Goal: Task Accomplishment & Management: Complete application form

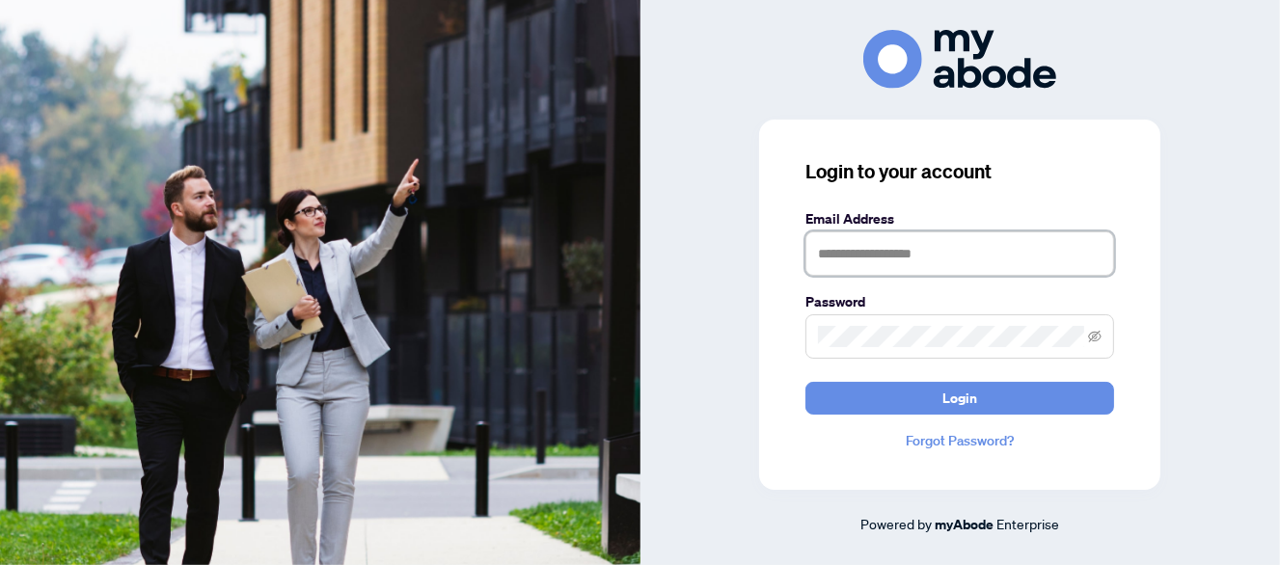
click at [892, 259] on input "text" at bounding box center [959, 253] width 309 height 44
type input "**********"
click at [805, 382] on button "Login" at bounding box center [959, 398] width 309 height 33
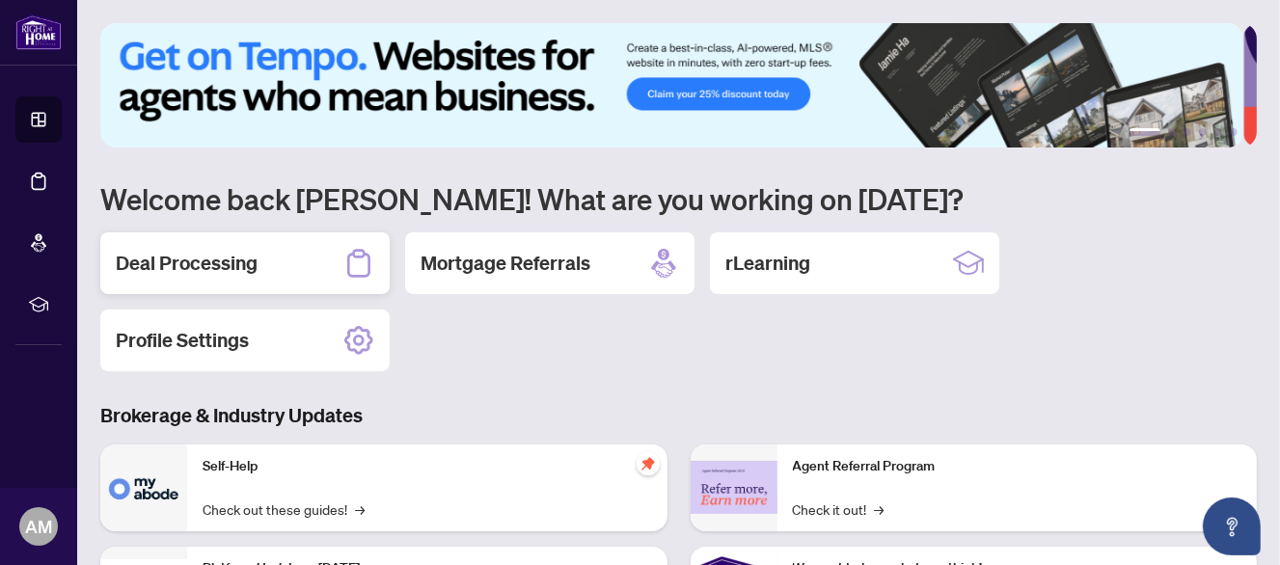
click at [193, 257] on h2 "Deal Processing" at bounding box center [187, 263] width 142 height 27
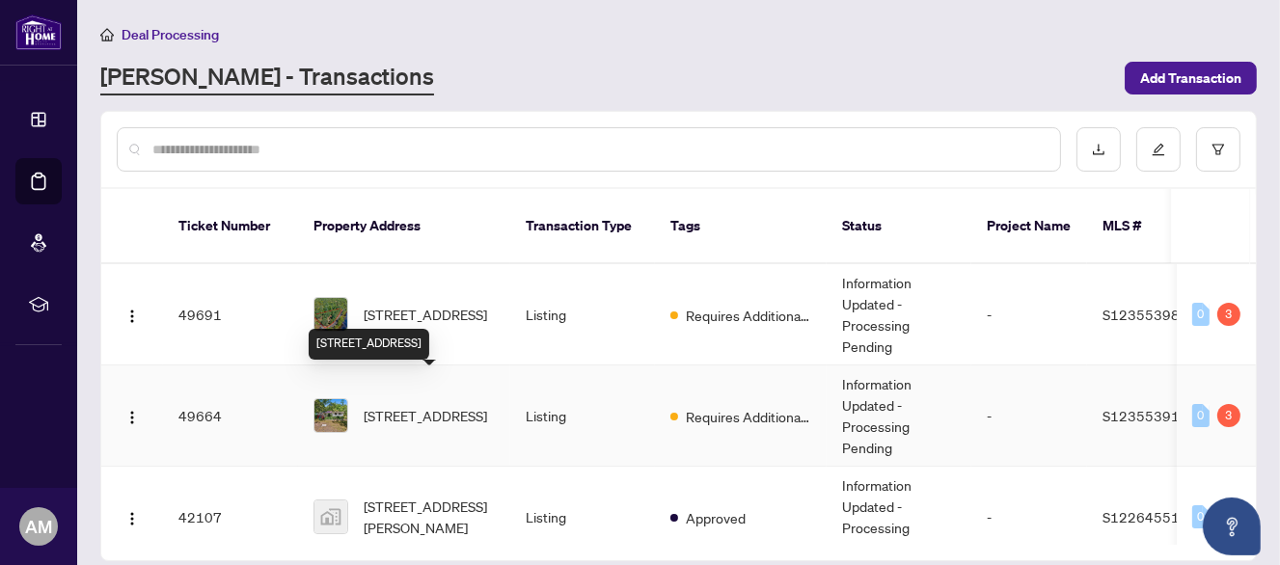
click at [432, 405] on span "[STREET_ADDRESS]" at bounding box center [425, 415] width 123 height 21
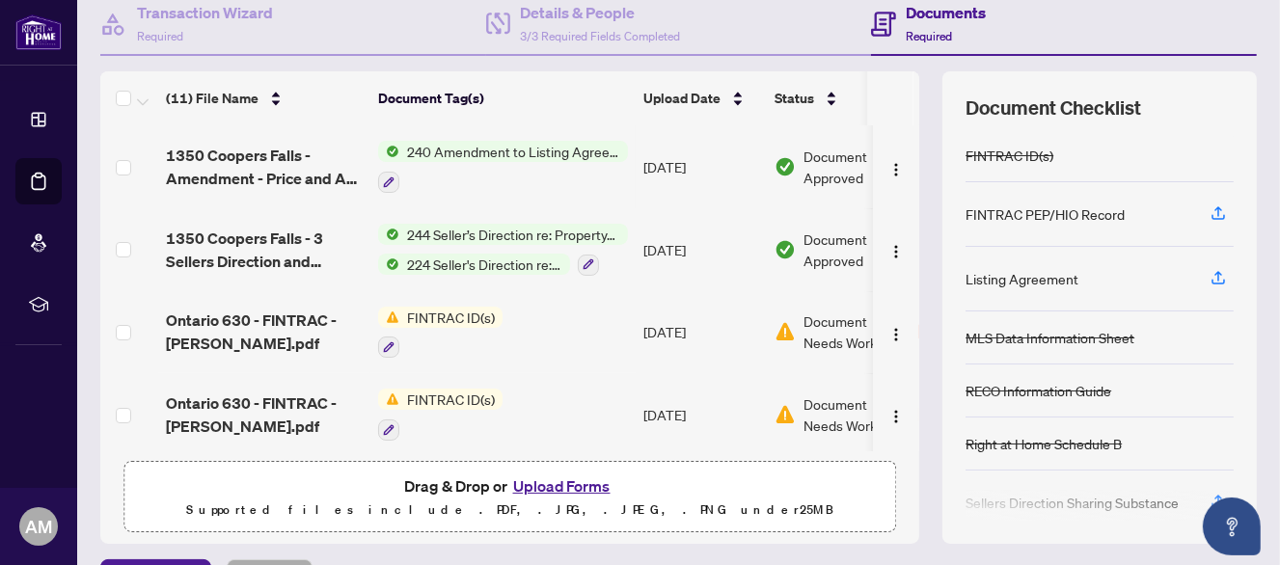
scroll to position [240, 0]
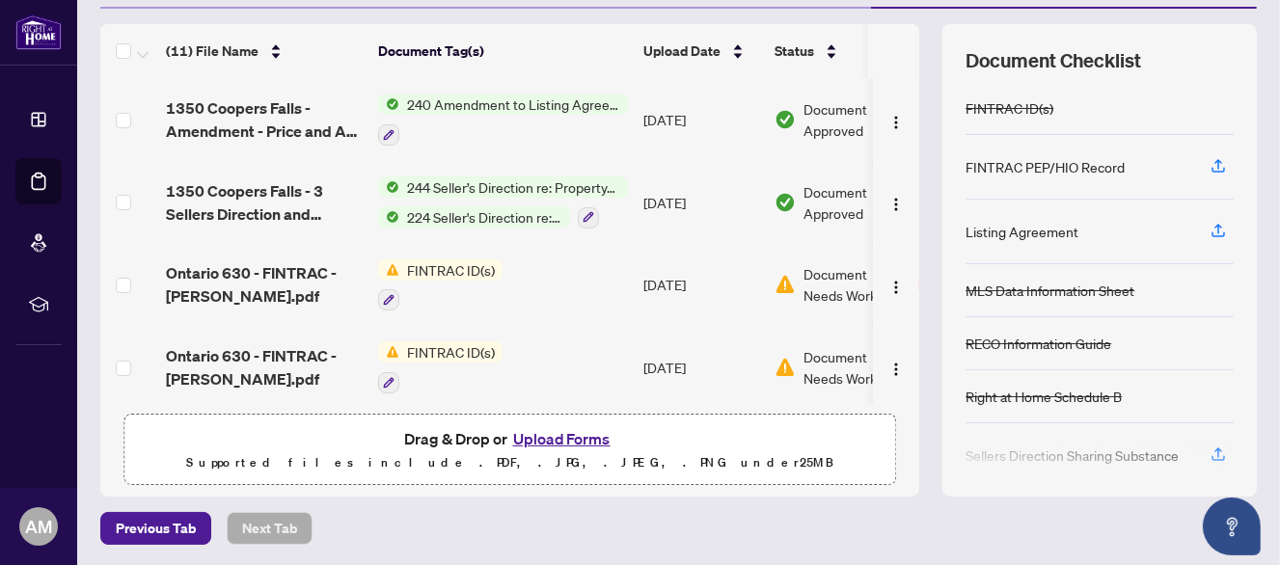
click at [537, 431] on button "Upload Forms" at bounding box center [561, 438] width 109 height 25
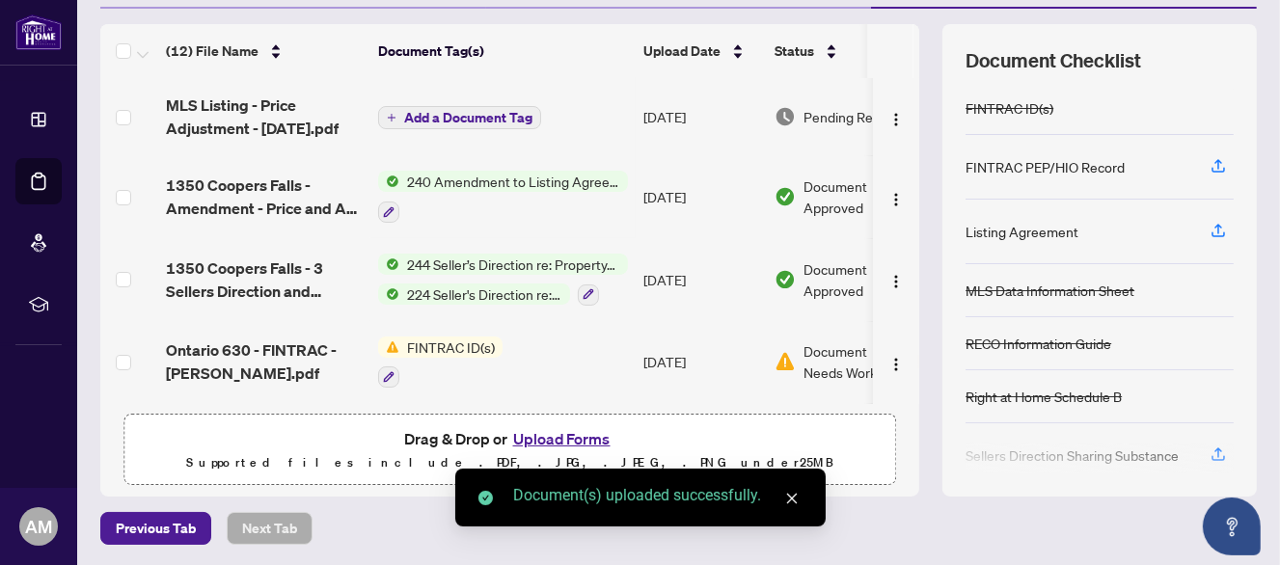
click at [446, 111] on span "Add a Document Tag" at bounding box center [468, 118] width 128 height 14
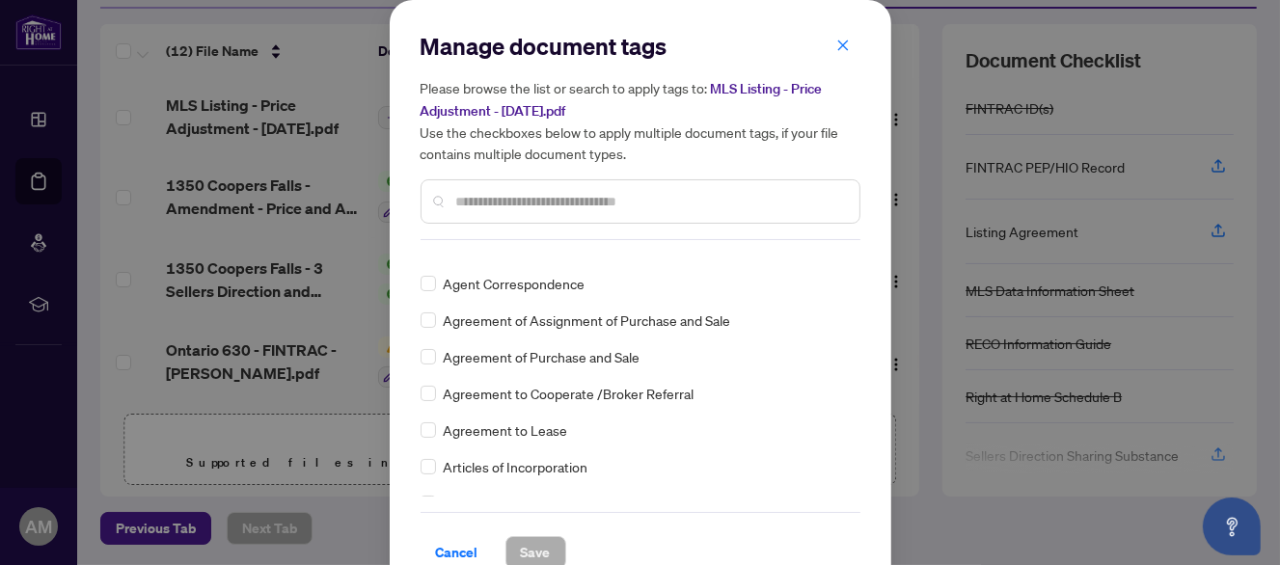
scroll to position [482, 0]
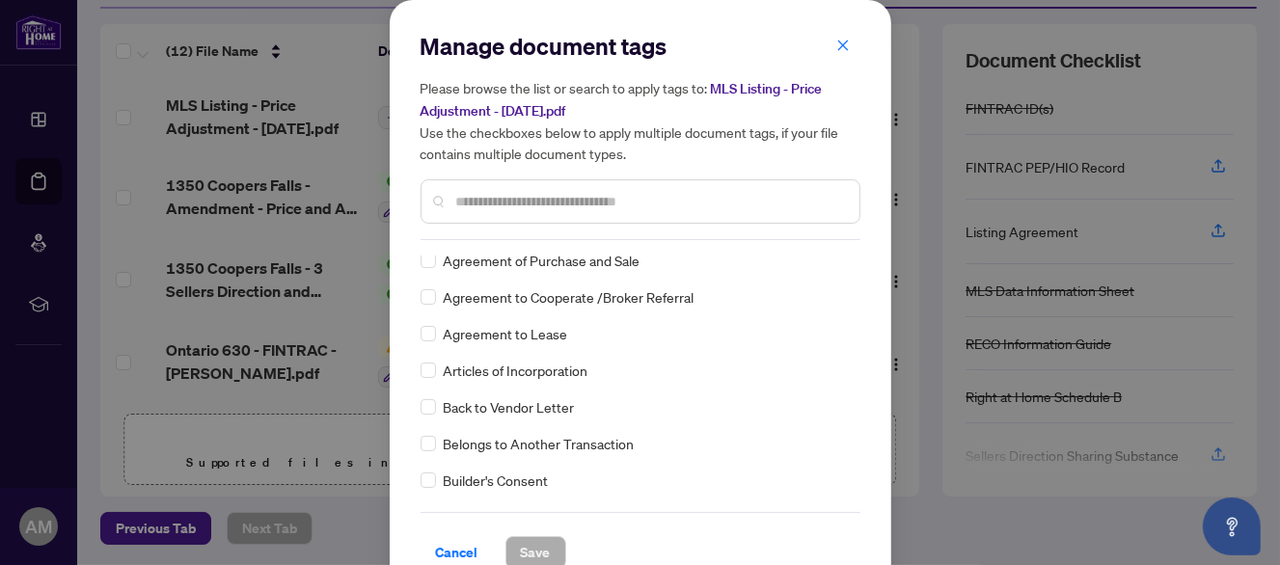
click at [456, 194] on input "text" at bounding box center [650, 201] width 388 height 21
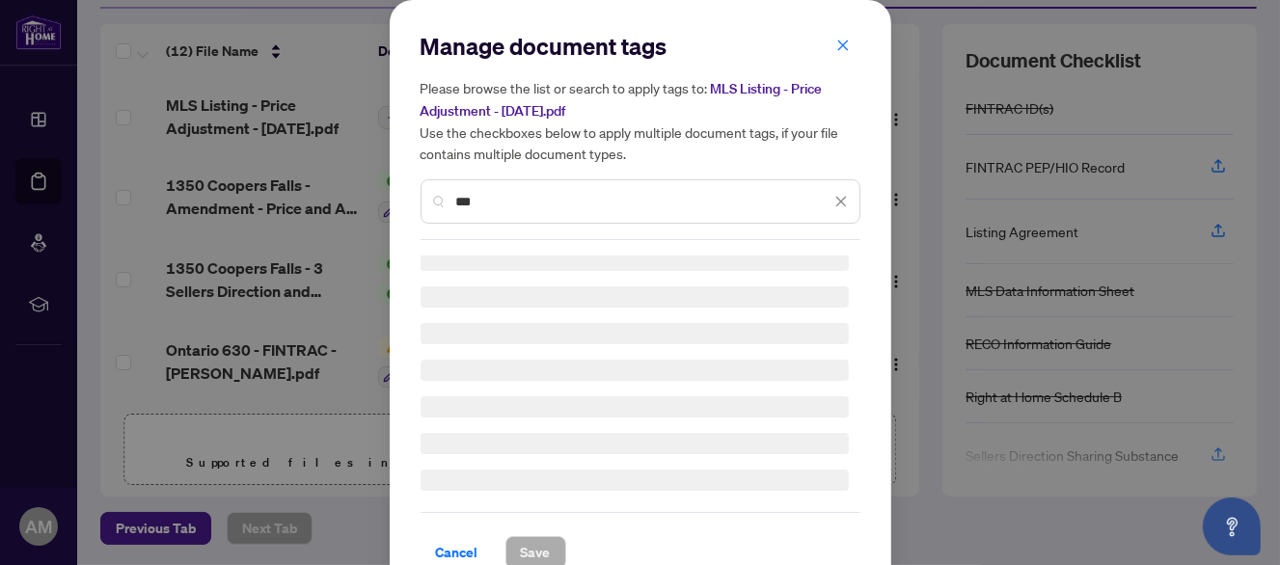
scroll to position [0, 0]
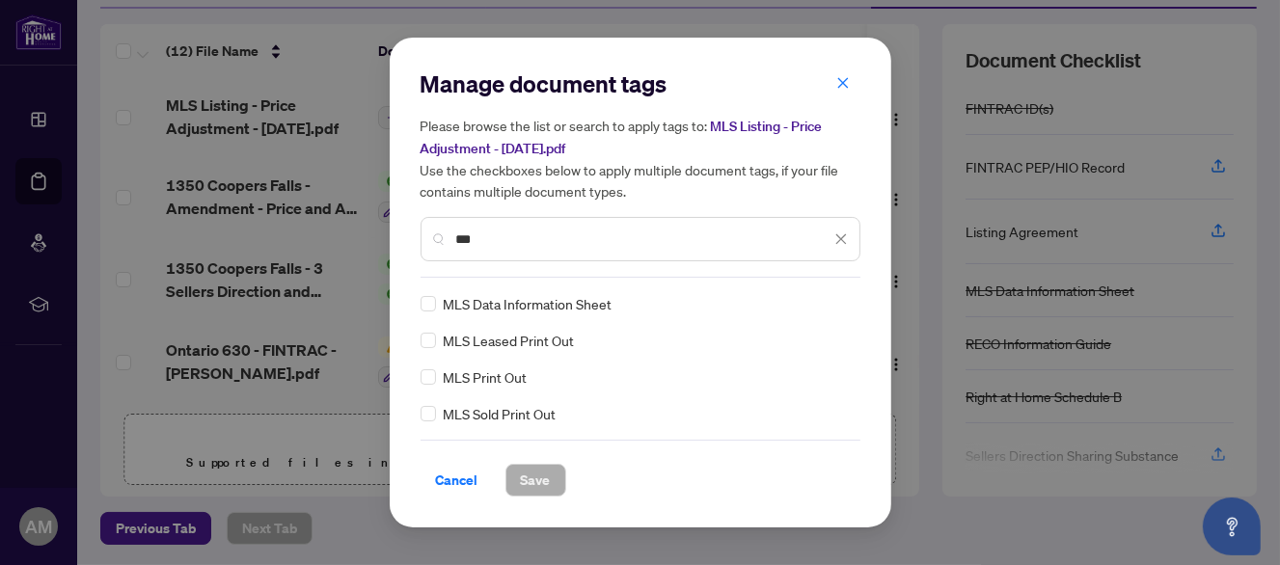
type input "***"
click at [537, 478] on span "Save" at bounding box center [536, 480] width 30 height 31
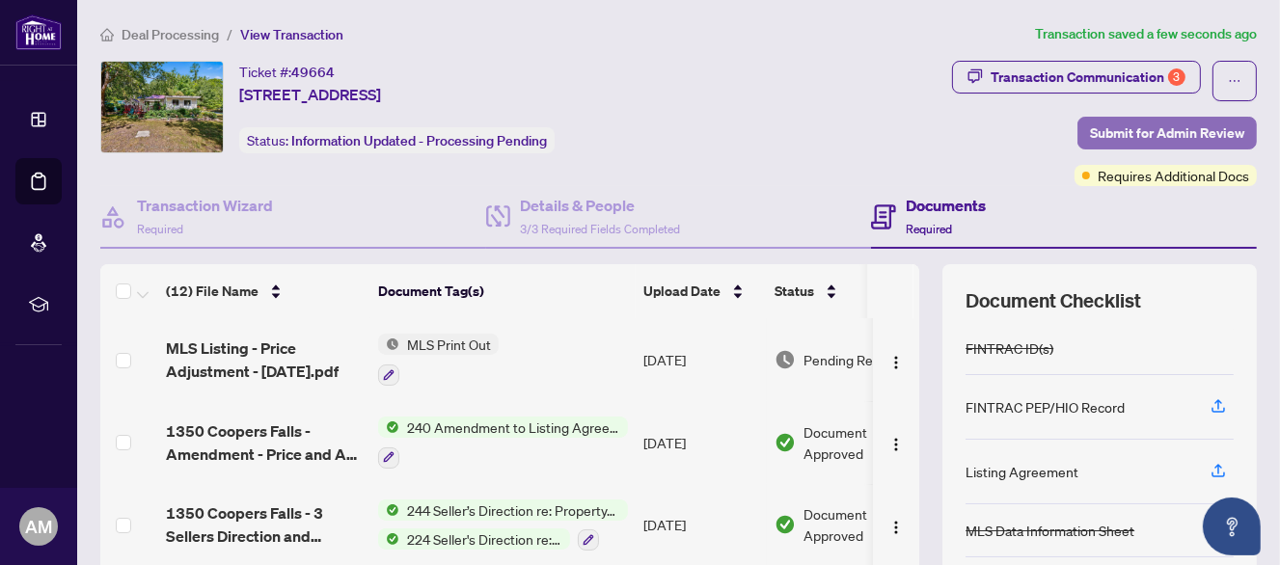
click at [1132, 121] on span "Submit for Admin Review" at bounding box center [1167, 133] width 154 height 31
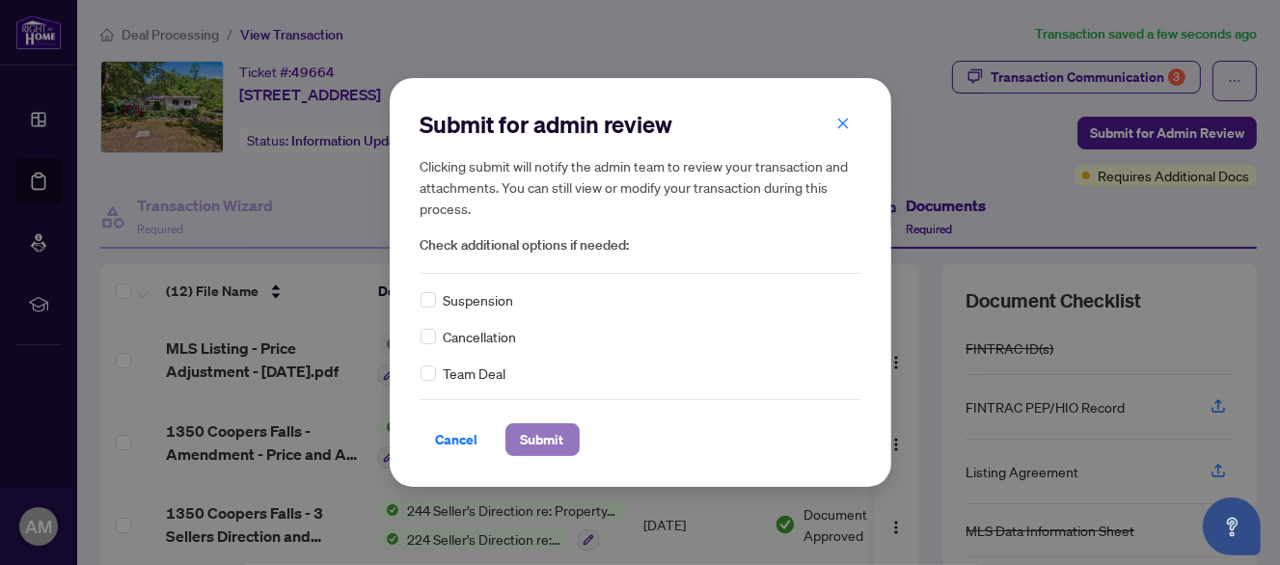
click at [539, 442] on span "Submit" at bounding box center [542, 439] width 43 height 31
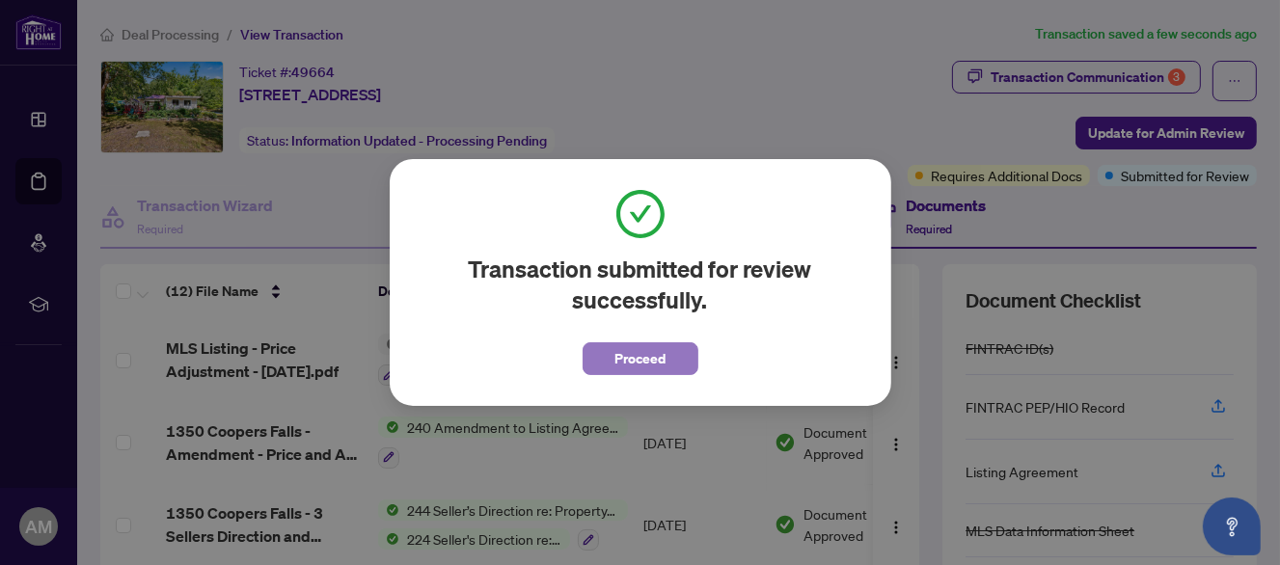
click at [614, 357] on span "Proceed" at bounding box center [639, 358] width 51 height 31
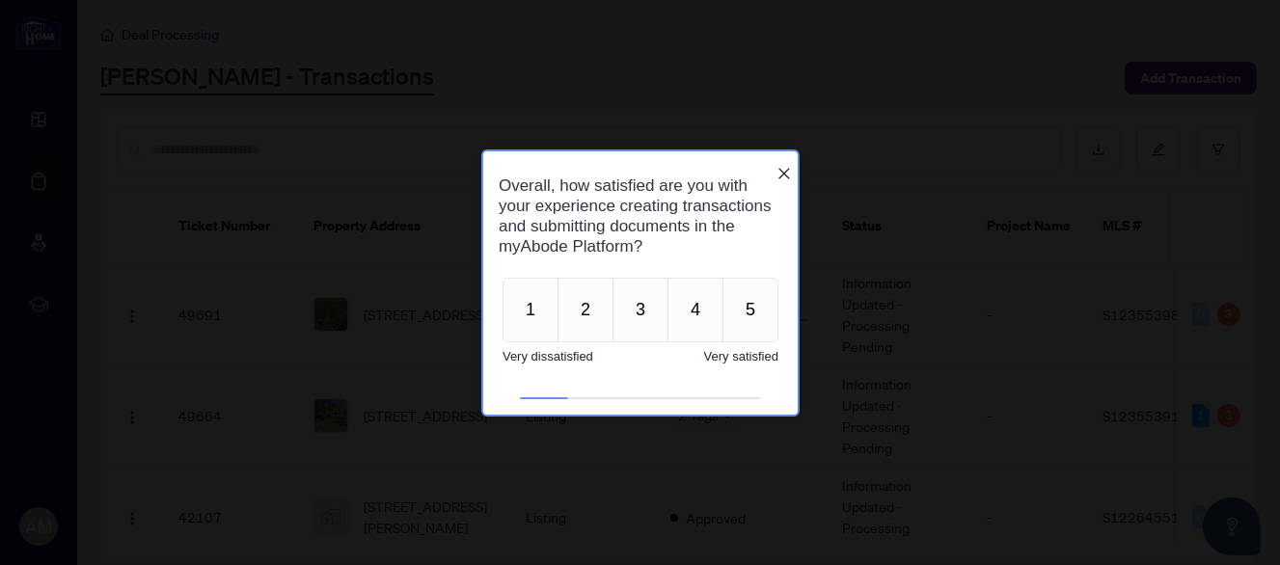
click at [781, 168] on icon "Close button" at bounding box center [783, 174] width 12 height 12
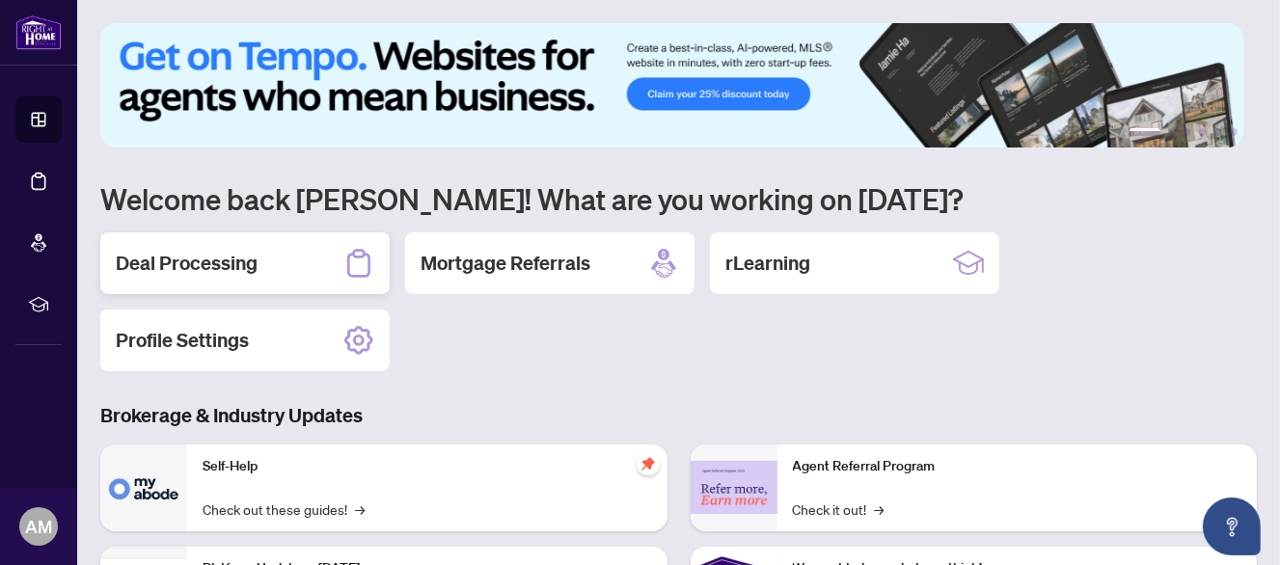
click at [274, 251] on div "Deal Processing" at bounding box center [244, 263] width 289 height 62
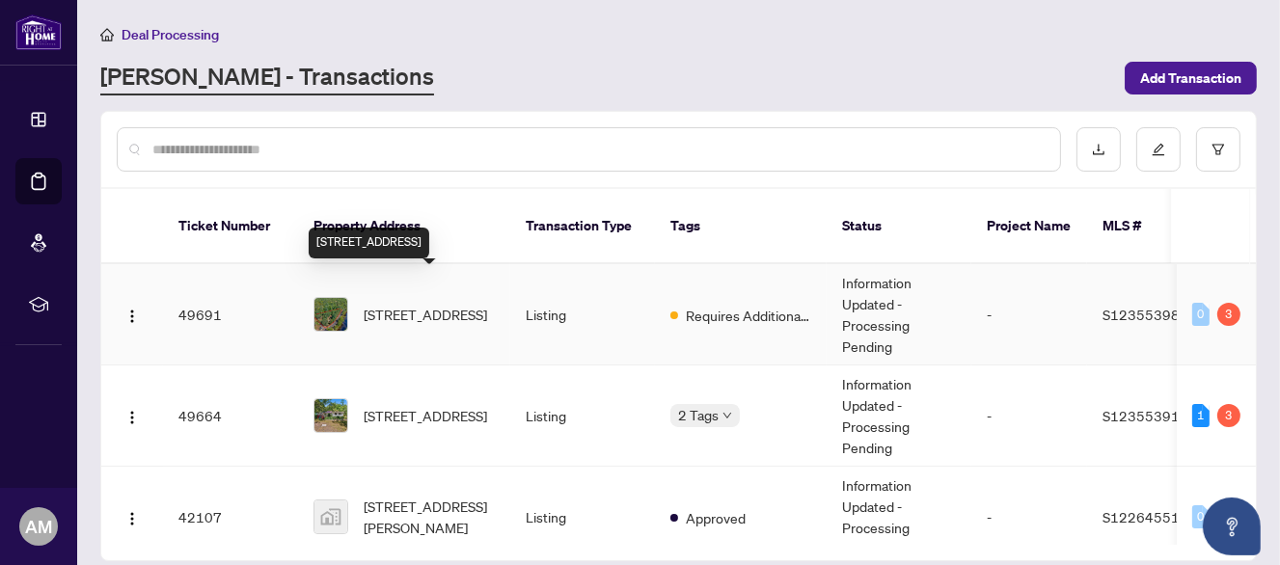
click at [413, 304] on span "1340 Coopers Falls Rd, Ramara, Ontario L0K 2B0, Canada" at bounding box center [425, 314] width 123 height 21
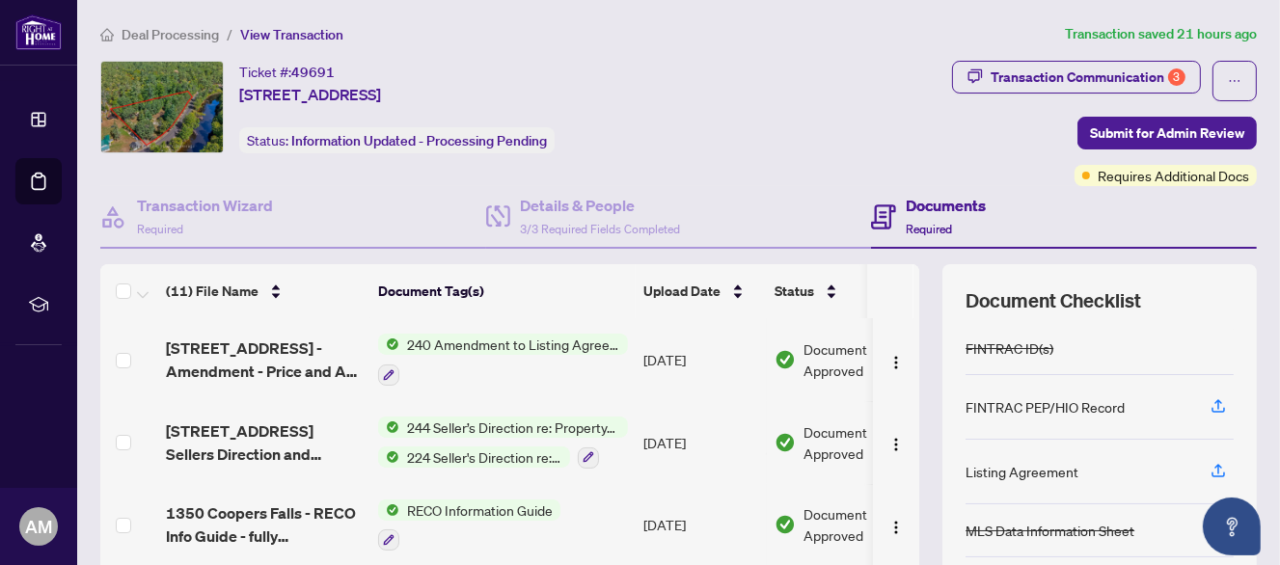
scroll to position [240, 0]
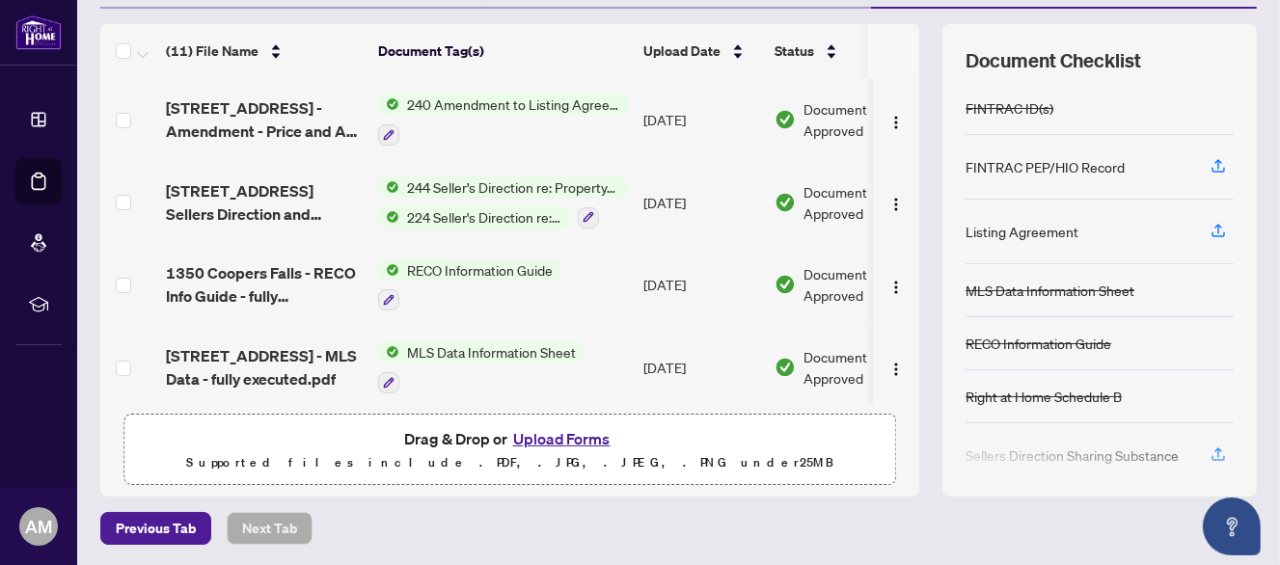
click at [543, 436] on button "Upload Forms" at bounding box center [561, 438] width 109 height 25
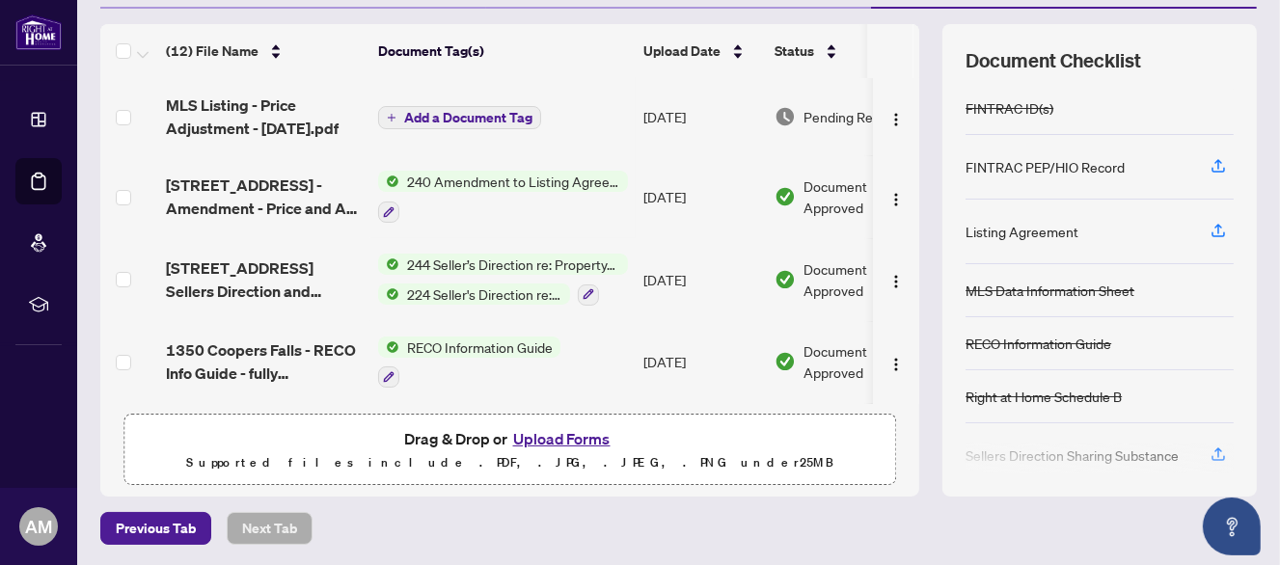
click at [442, 111] on span "Add a Document Tag" at bounding box center [468, 118] width 128 height 14
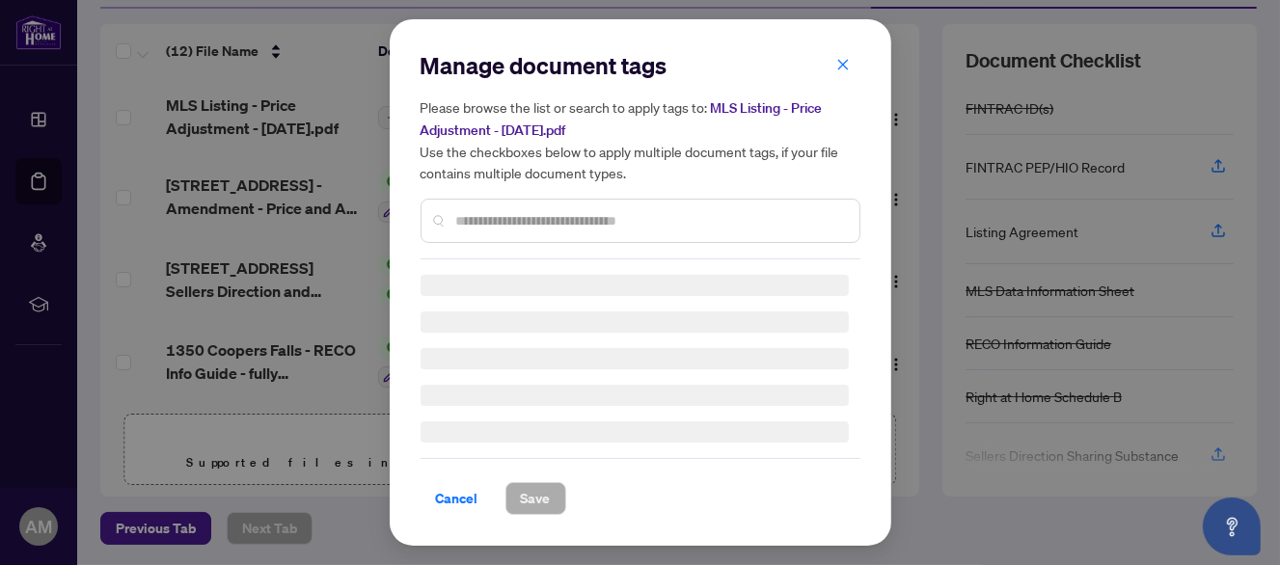
click at [540, 230] on input "text" at bounding box center [650, 220] width 388 height 21
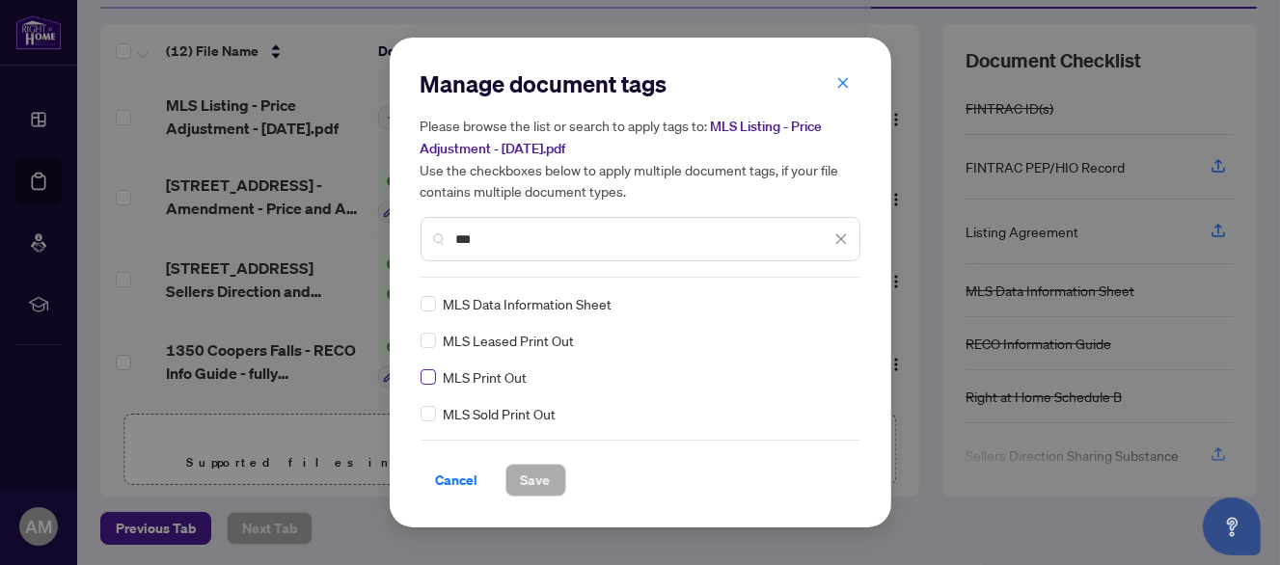
type input "***"
click at [531, 480] on span "Save" at bounding box center [536, 480] width 30 height 31
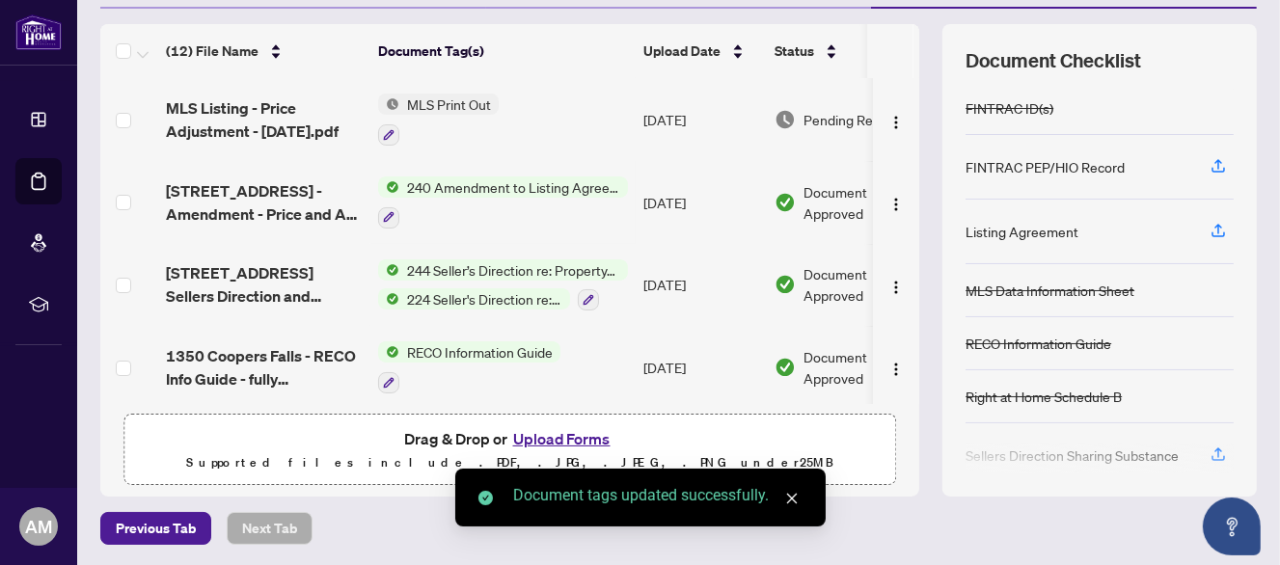
scroll to position [0, 0]
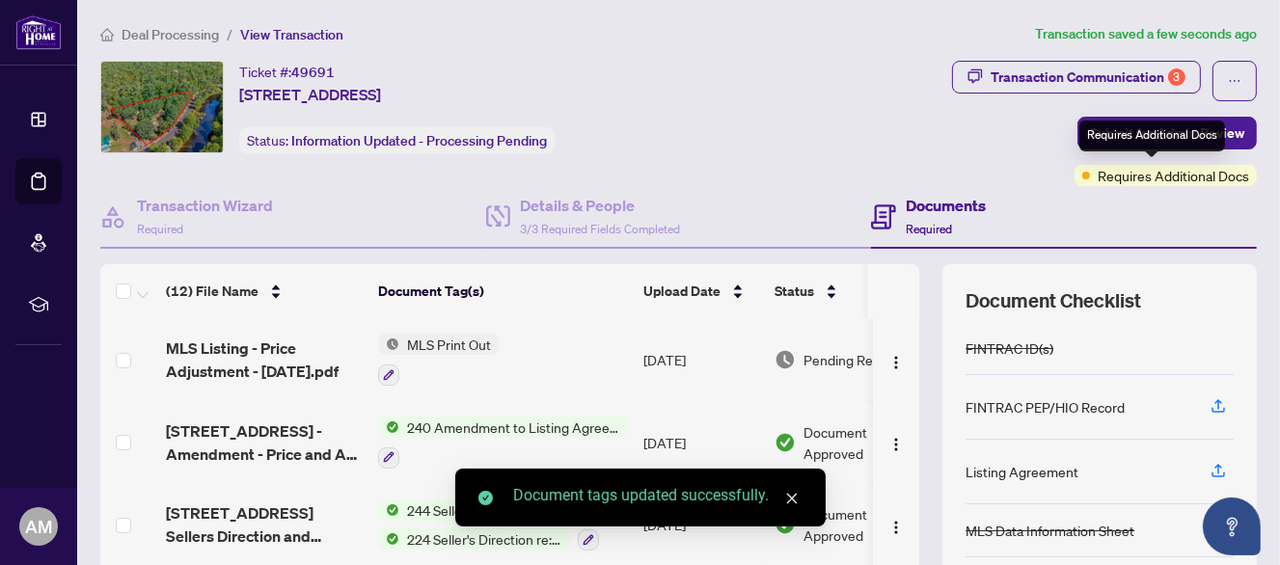
click at [1125, 126] on div "Requires Additional Docs" at bounding box center [1152, 136] width 146 height 31
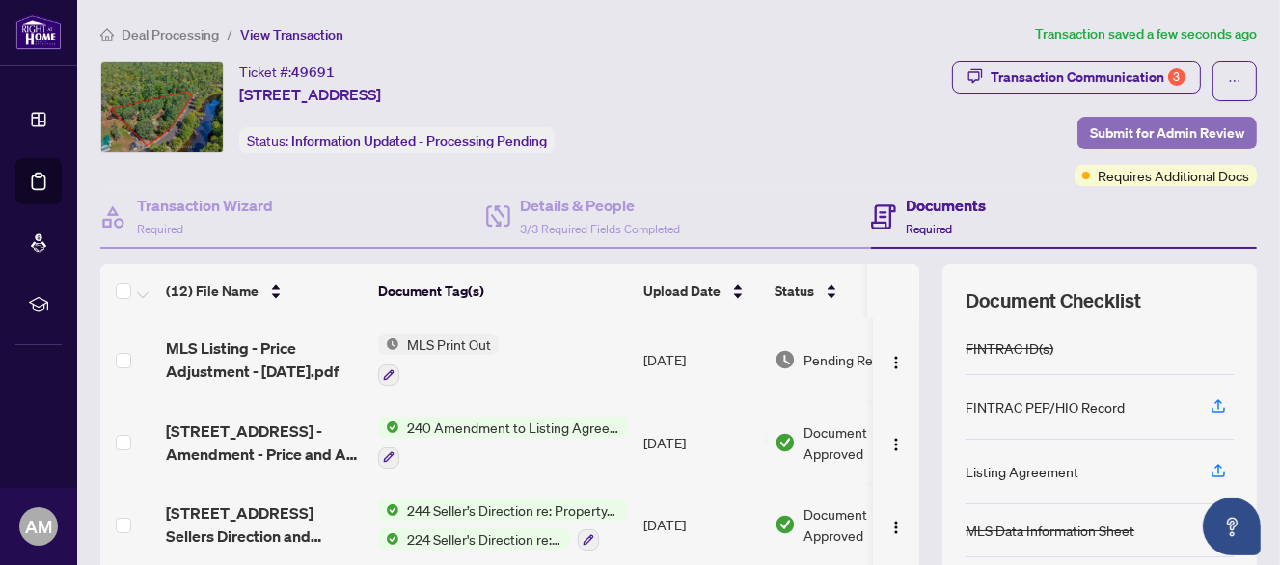
click at [1107, 122] on span "Submit for Admin Review" at bounding box center [1167, 133] width 154 height 31
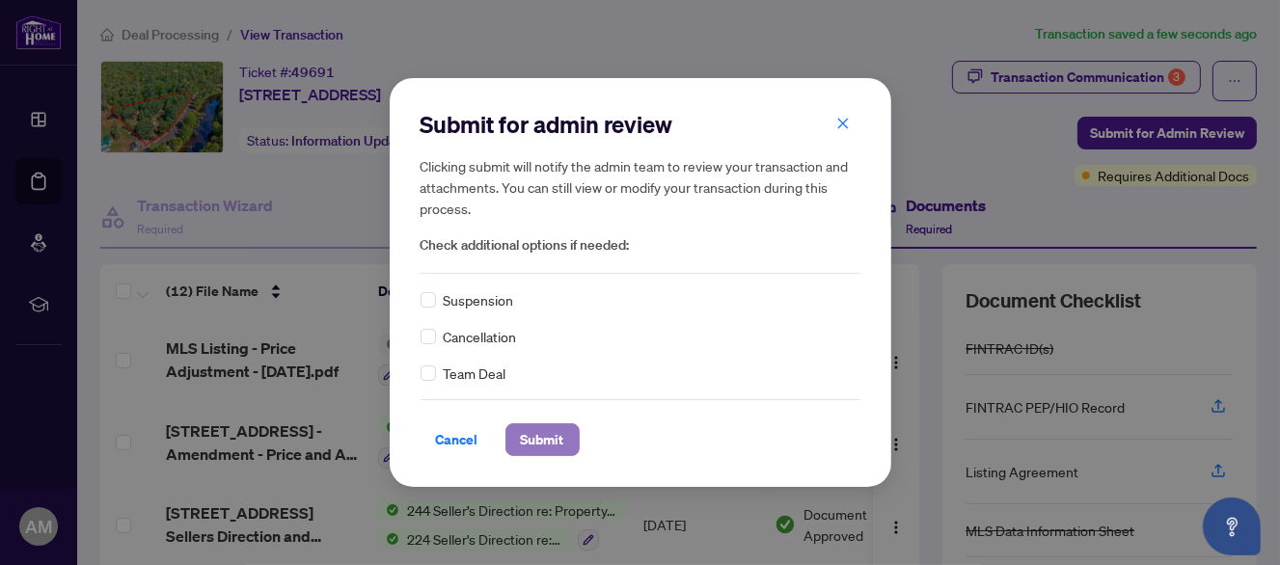
click at [549, 444] on span "Submit" at bounding box center [542, 439] width 43 height 31
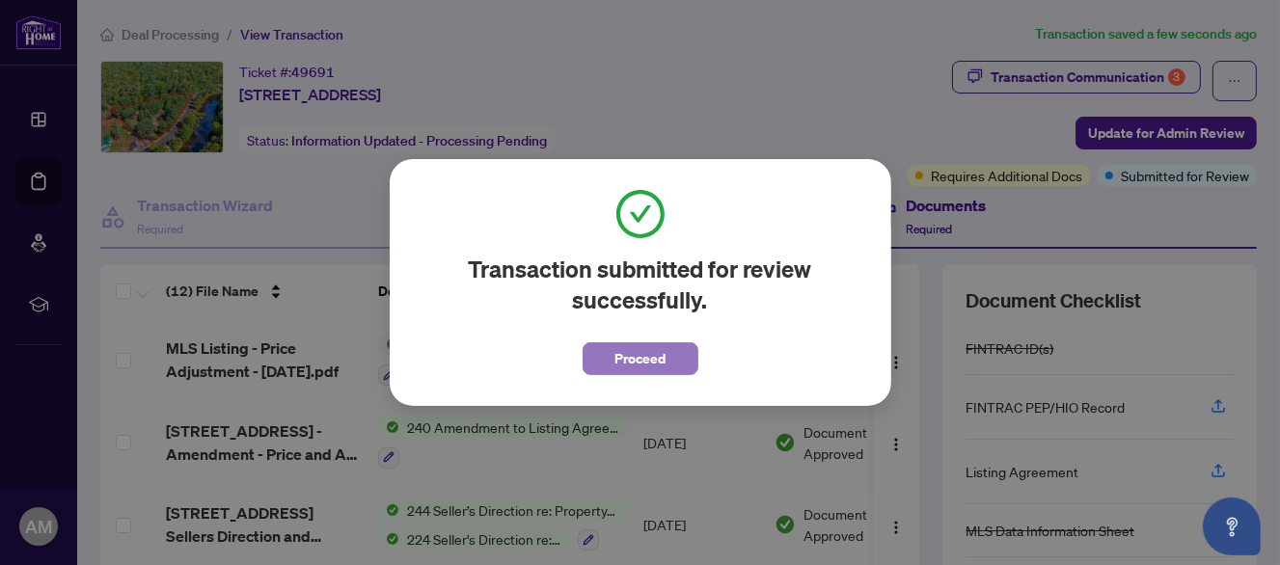
click at [654, 356] on span "Proceed" at bounding box center [639, 358] width 51 height 31
